Goal: Task Accomplishment & Management: Manage account settings

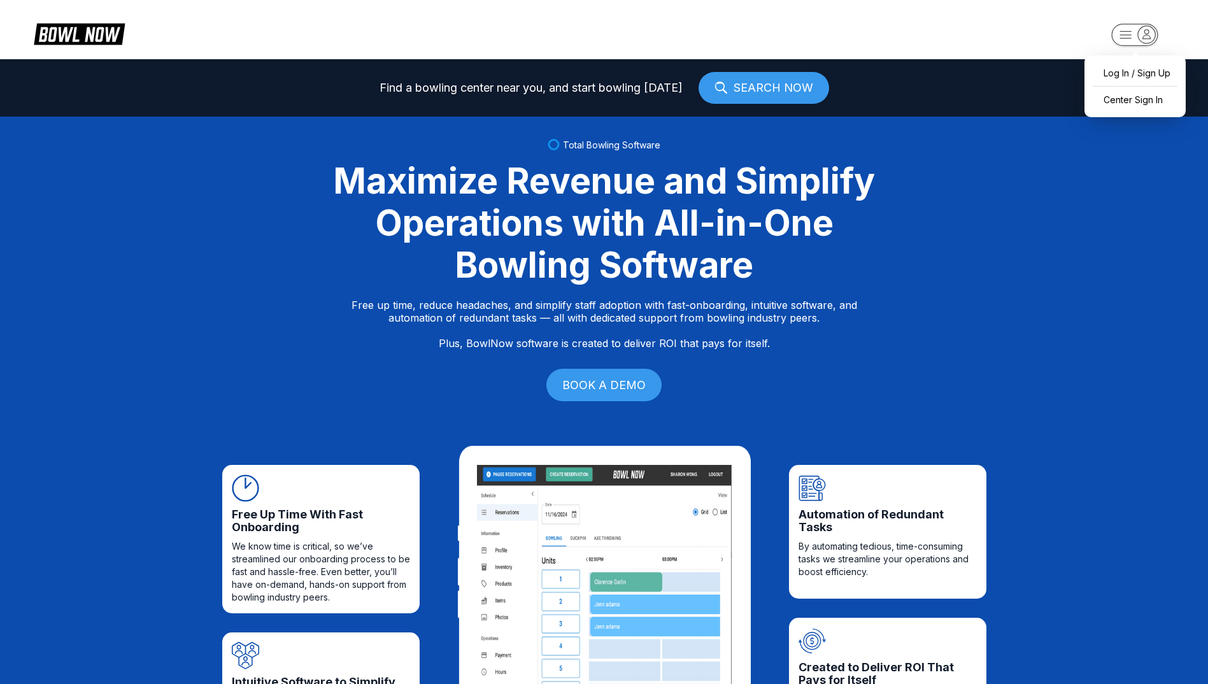
click at [1141, 38] on icon "button" at bounding box center [1146, 33] width 17 height 17
click at [1134, 101] on div "Center Sign In" at bounding box center [1135, 100] width 89 height 22
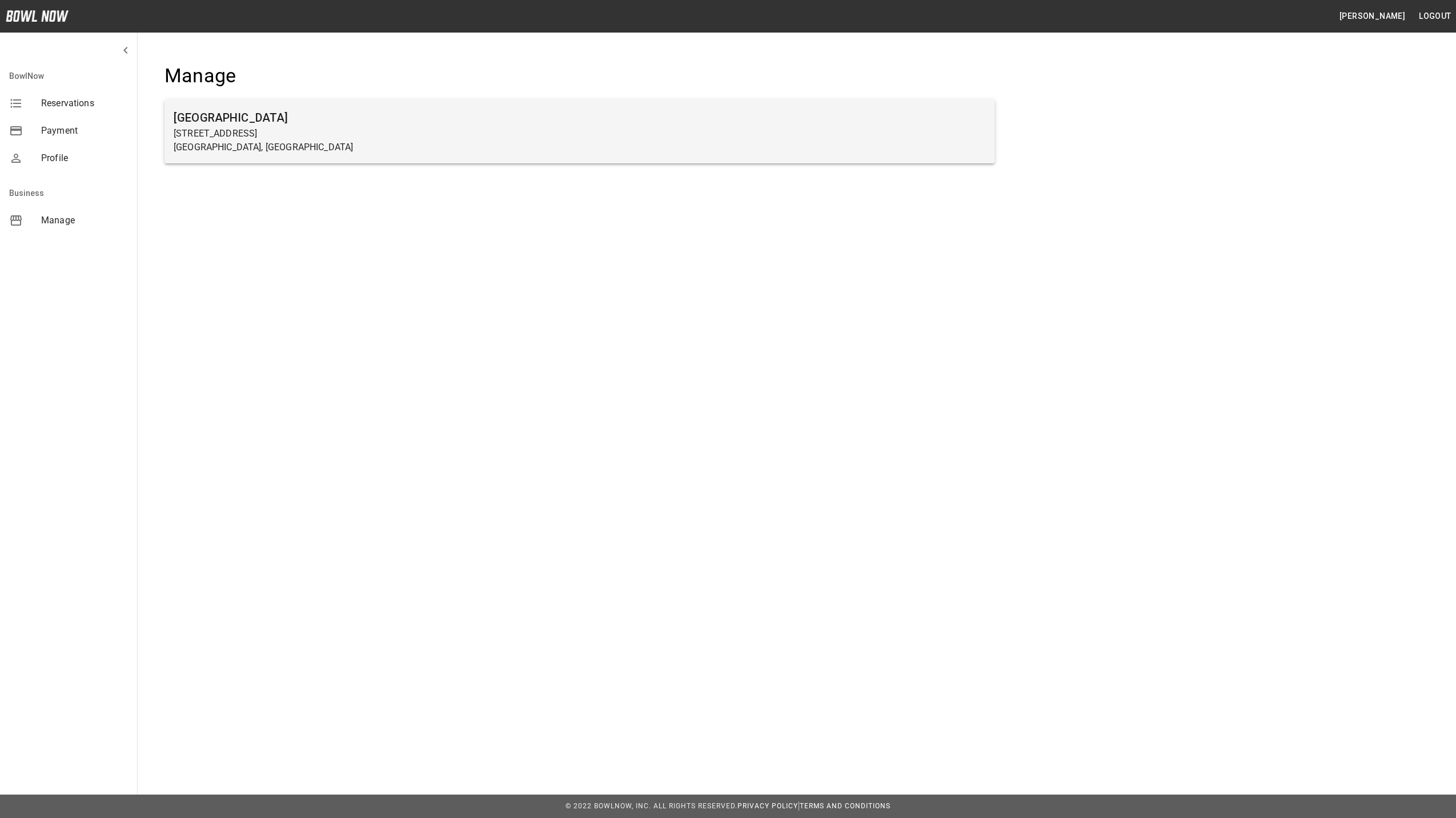
click at [224, 144] on p "[GEOGRAPHIC_DATA], [GEOGRAPHIC_DATA]" at bounding box center [580, 147] width 812 height 13
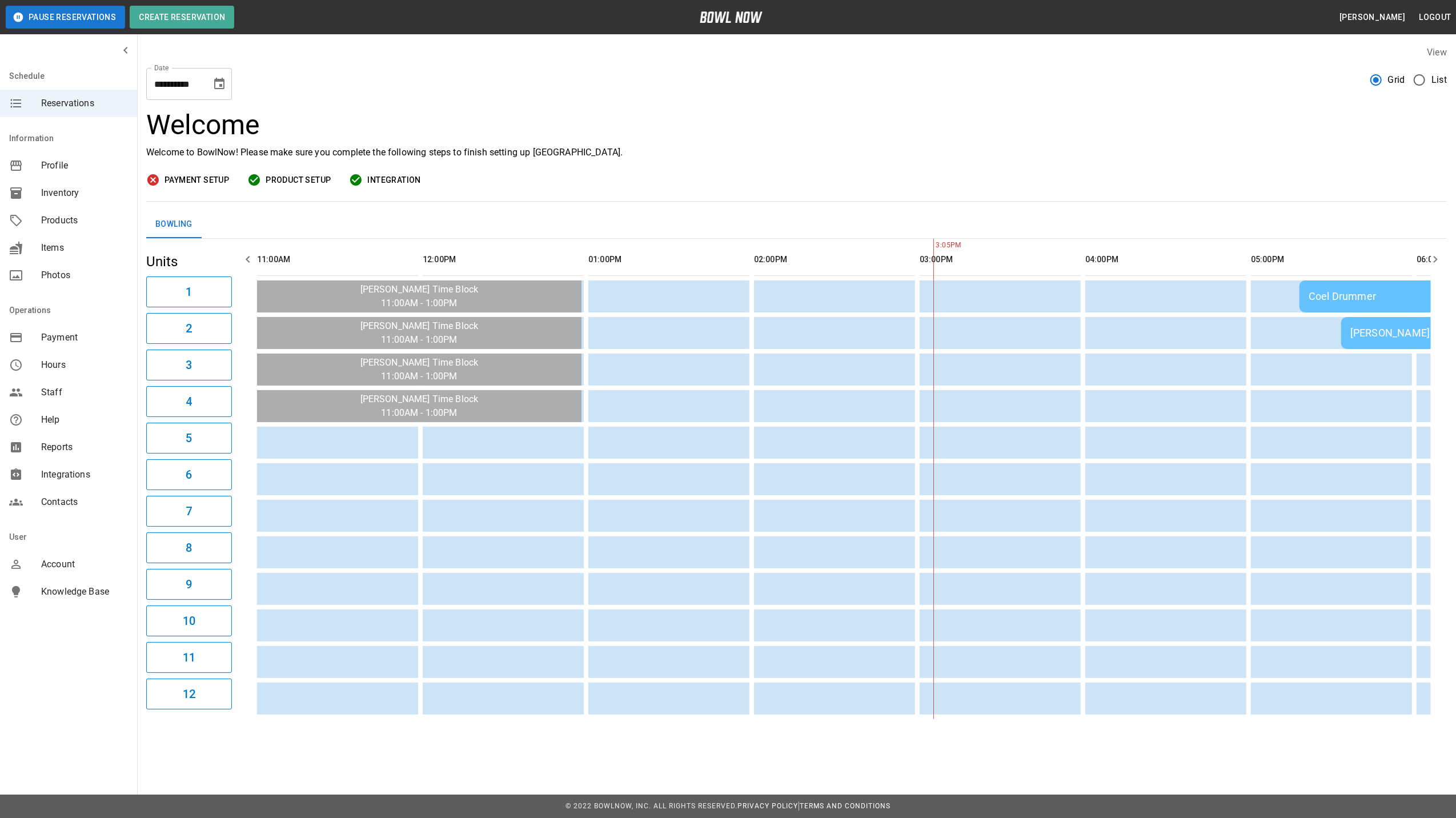
scroll to position [0, 663]
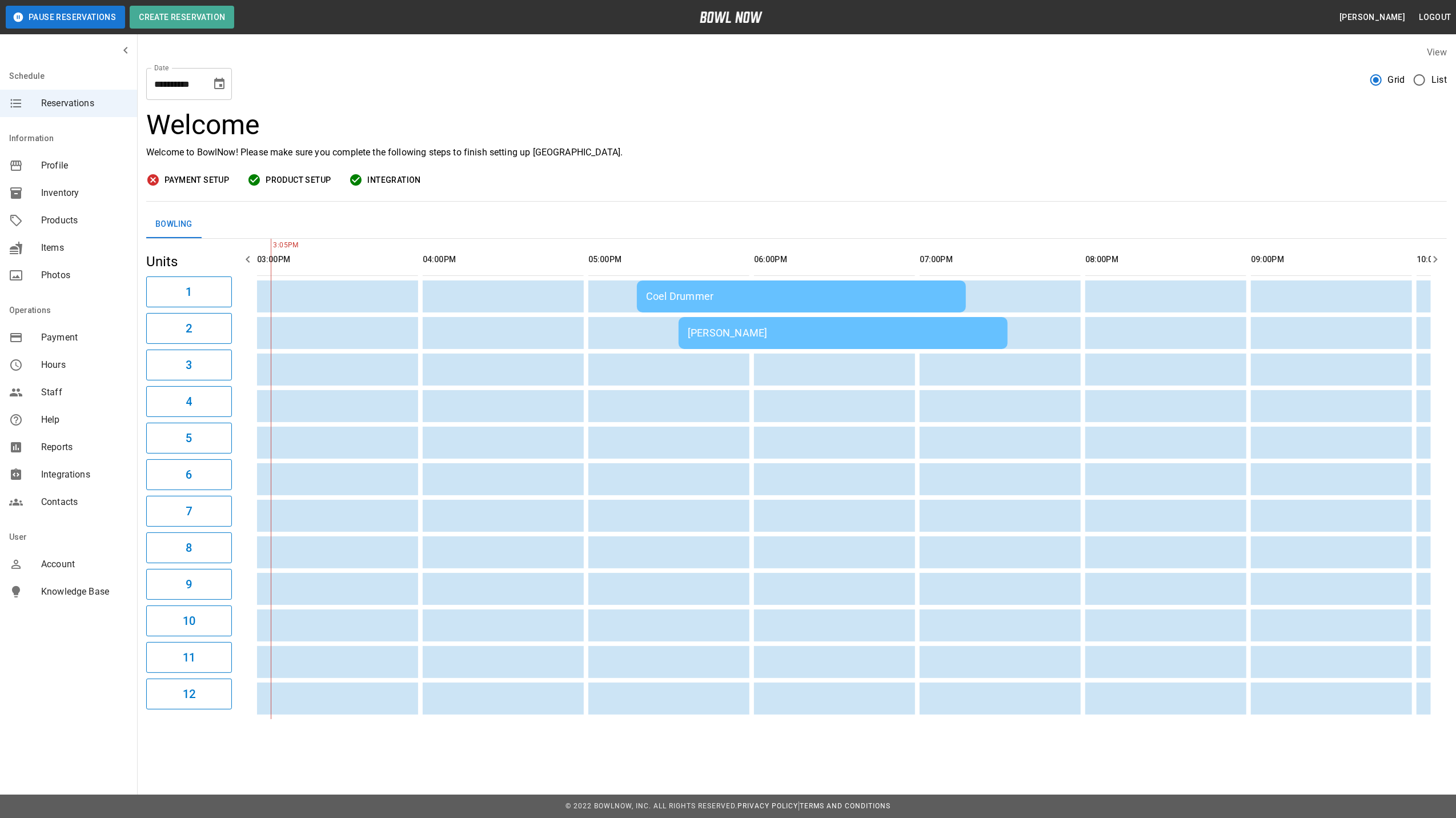
click at [702, 291] on div "Coel Drummer" at bounding box center [801, 295] width 310 height 12
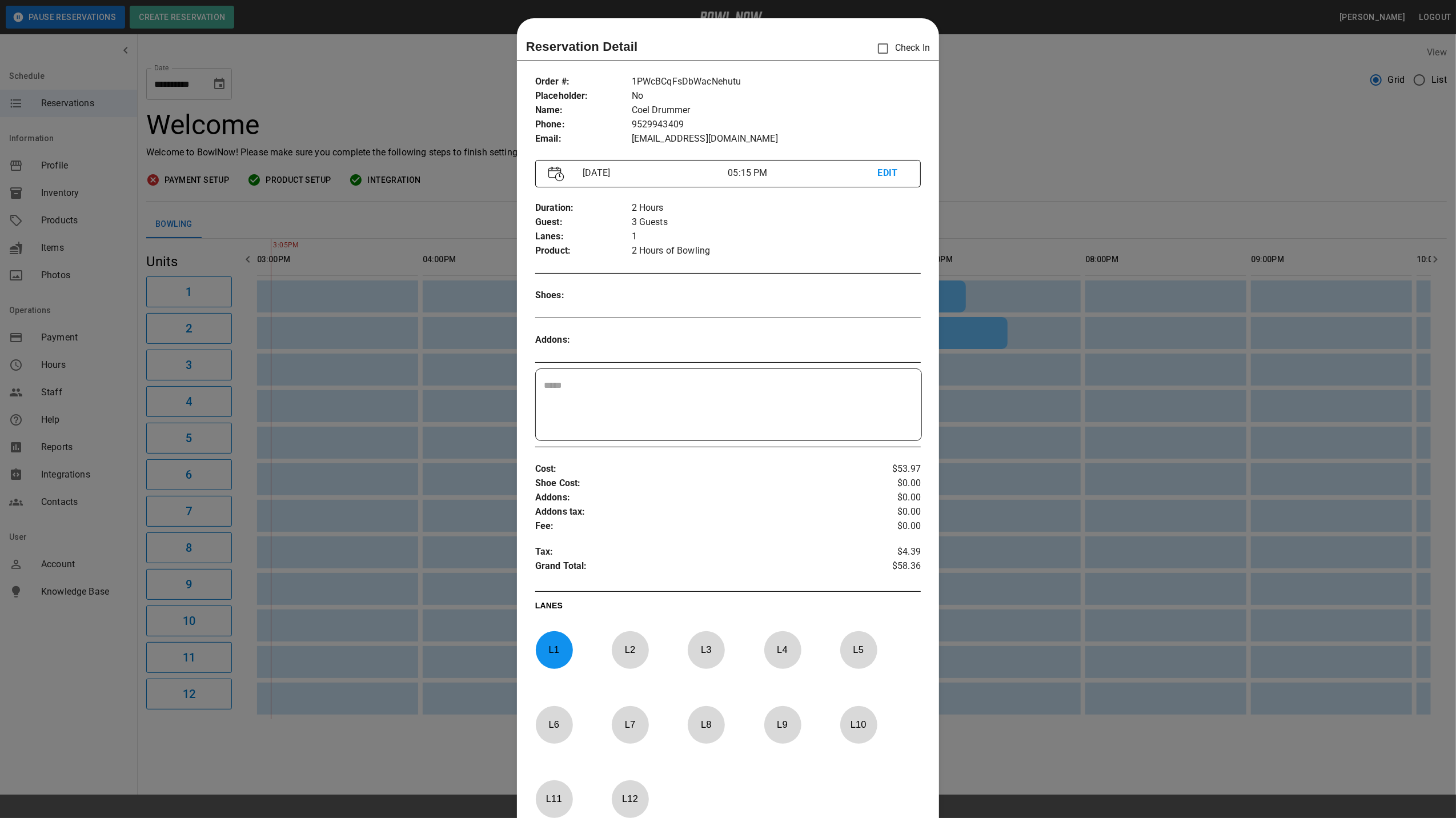
scroll to position [18, 0]
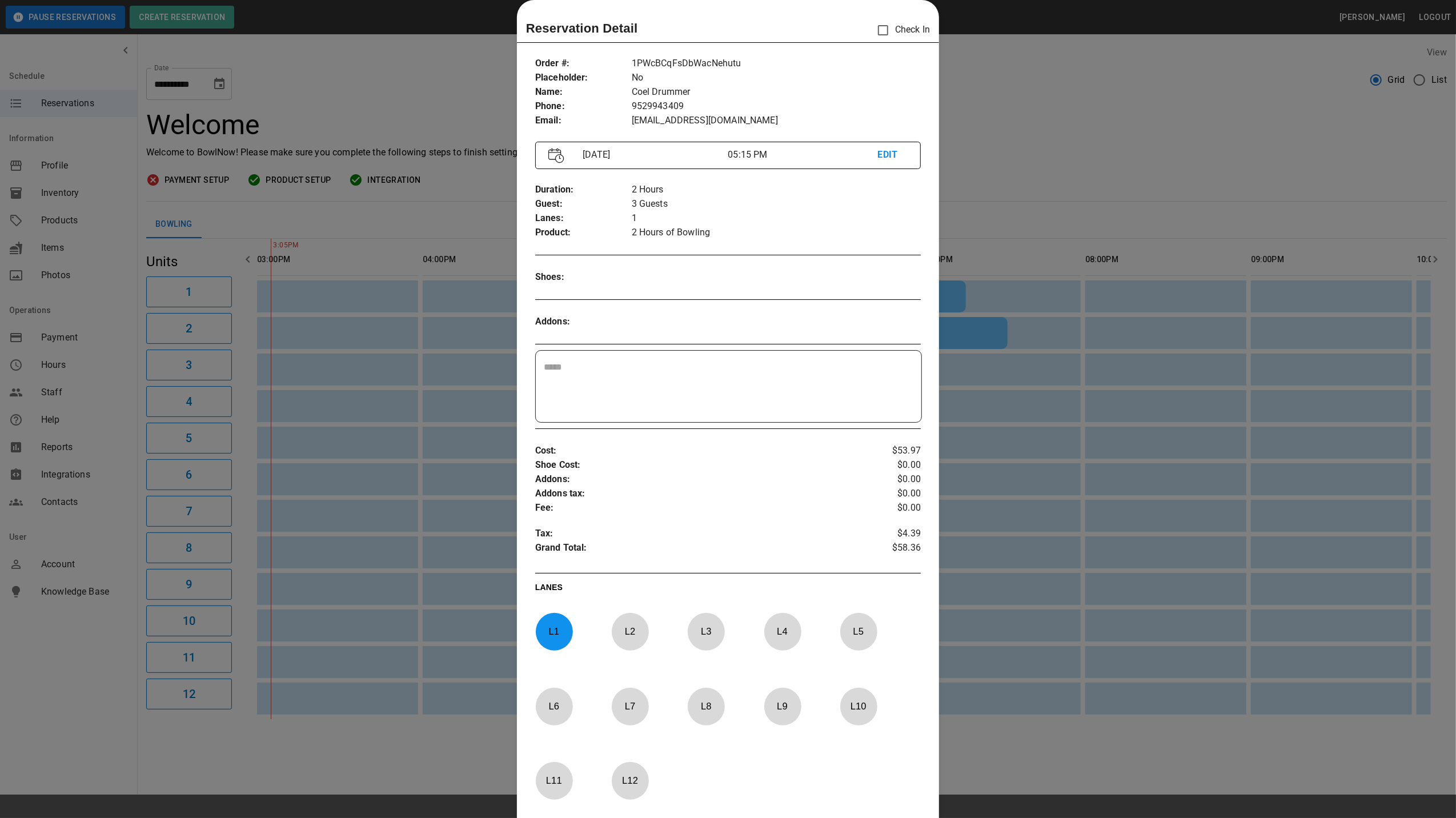
click at [1020, 152] on div at bounding box center [728, 409] width 1456 height 818
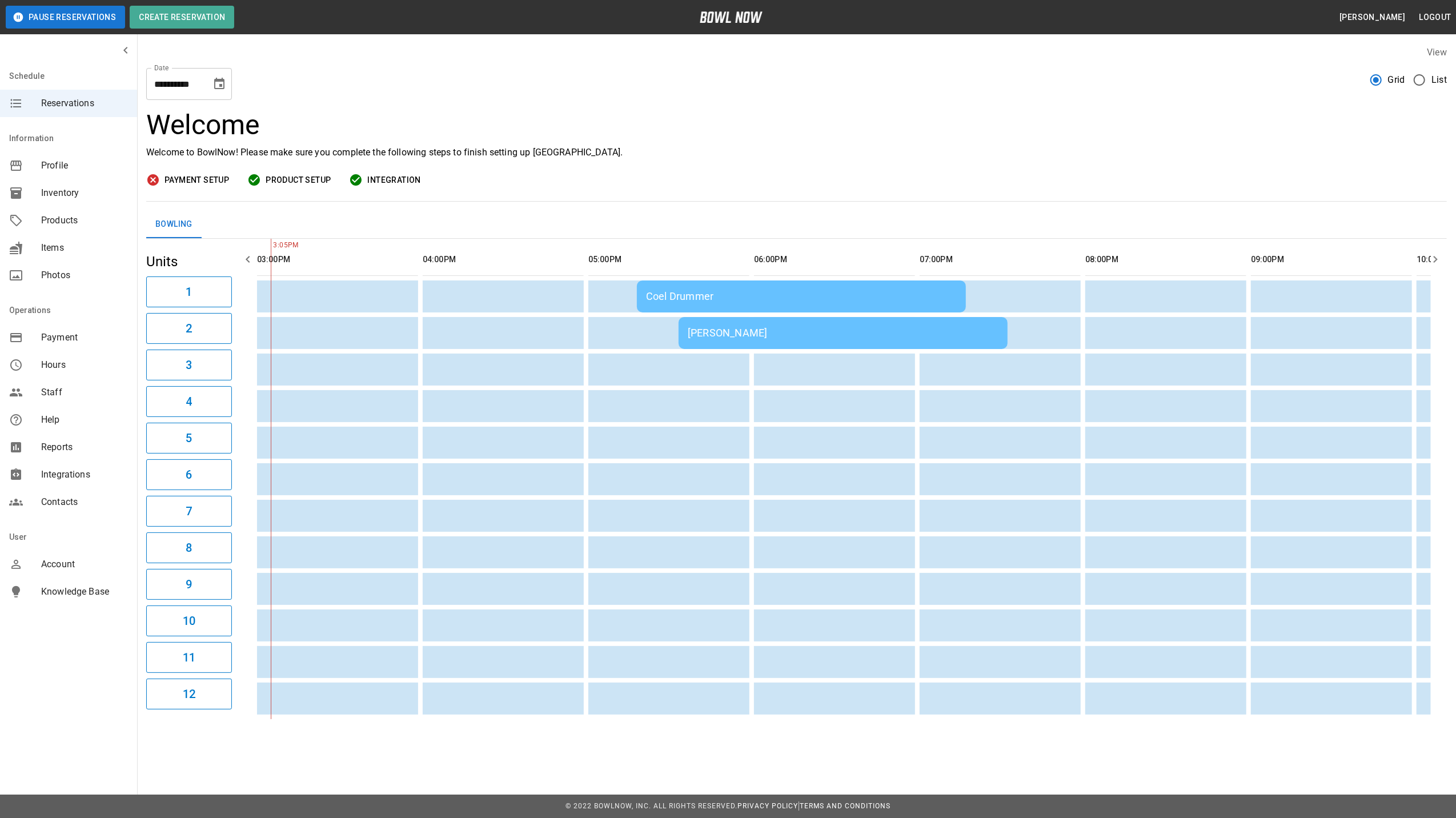
click at [780, 329] on div "[PERSON_NAME]" at bounding box center [843, 332] width 310 height 12
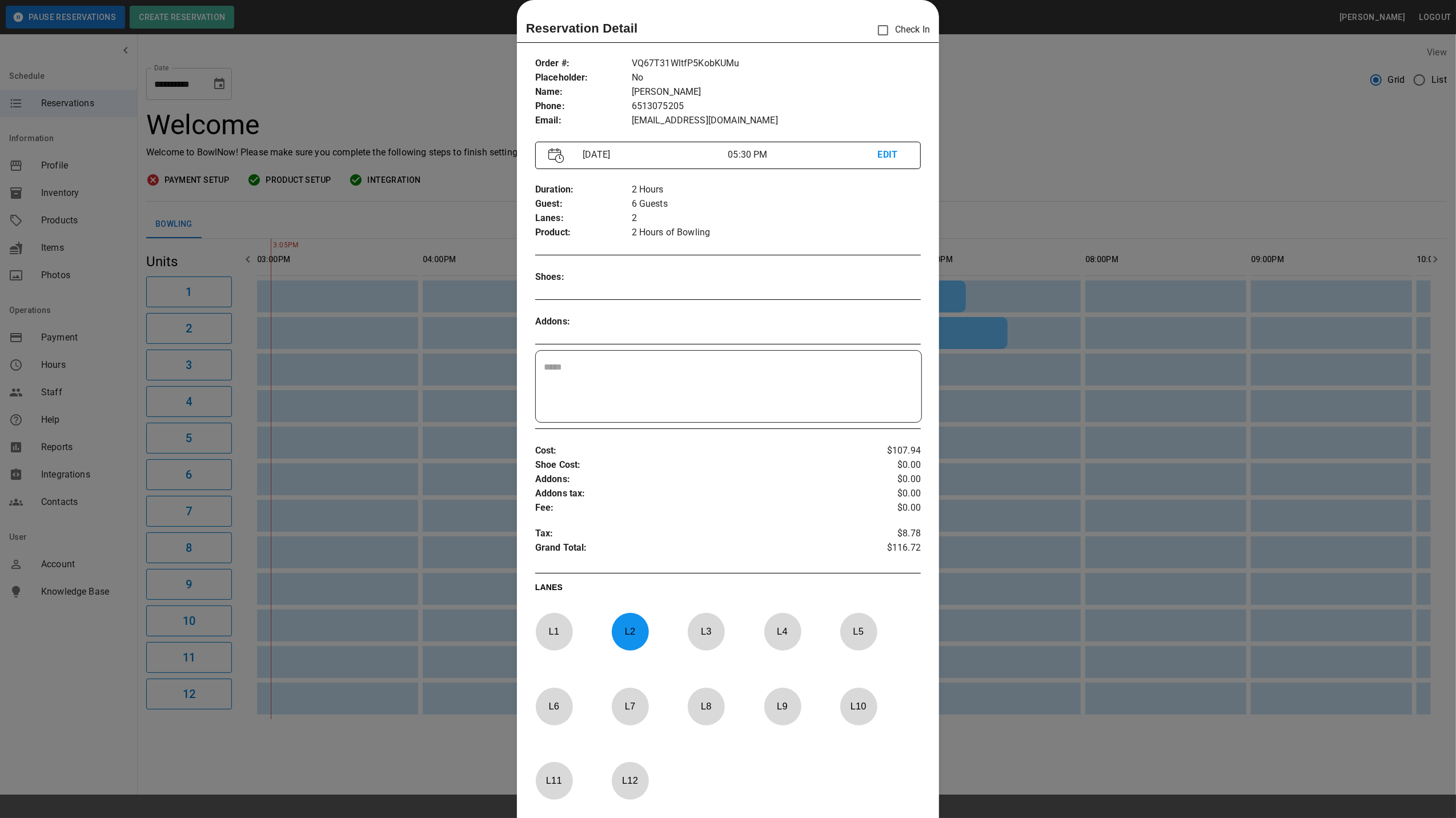
click at [1033, 153] on div at bounding box center [728, 409] width 1456 height 818
